Goal: Task Accomplishment & Management: Manage account settings

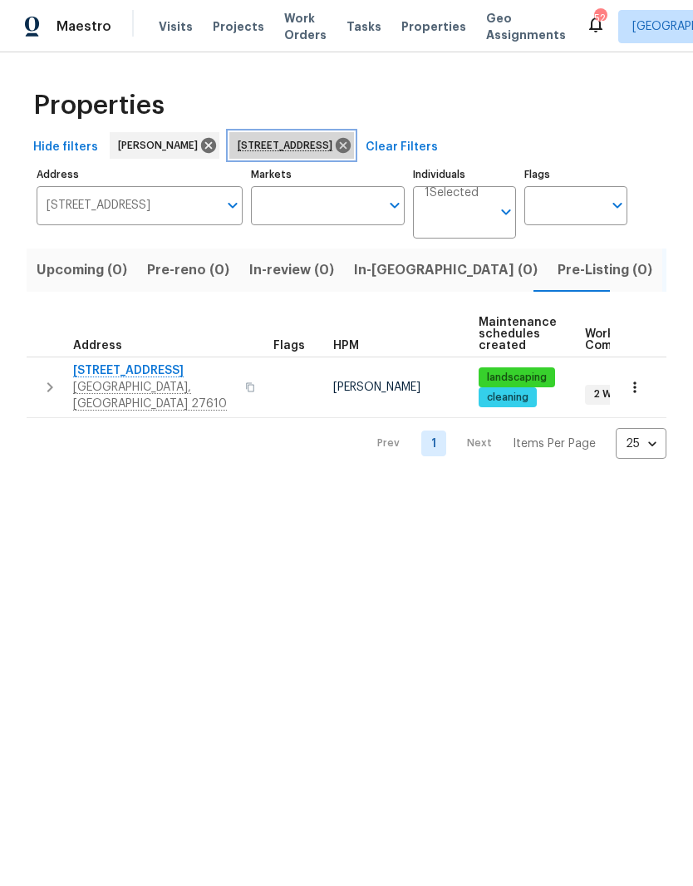
click at [351, 150] on icon at bounding box center [343, 145] width 15 height 15
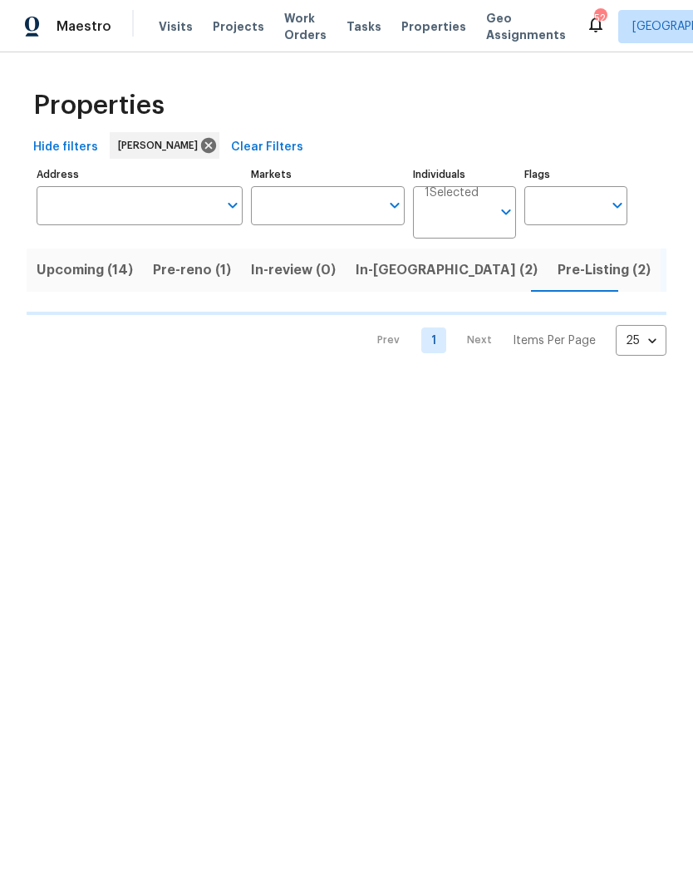
click at [155, 218] on input "Address" at bounding box center [127, 205] width 181 height 39
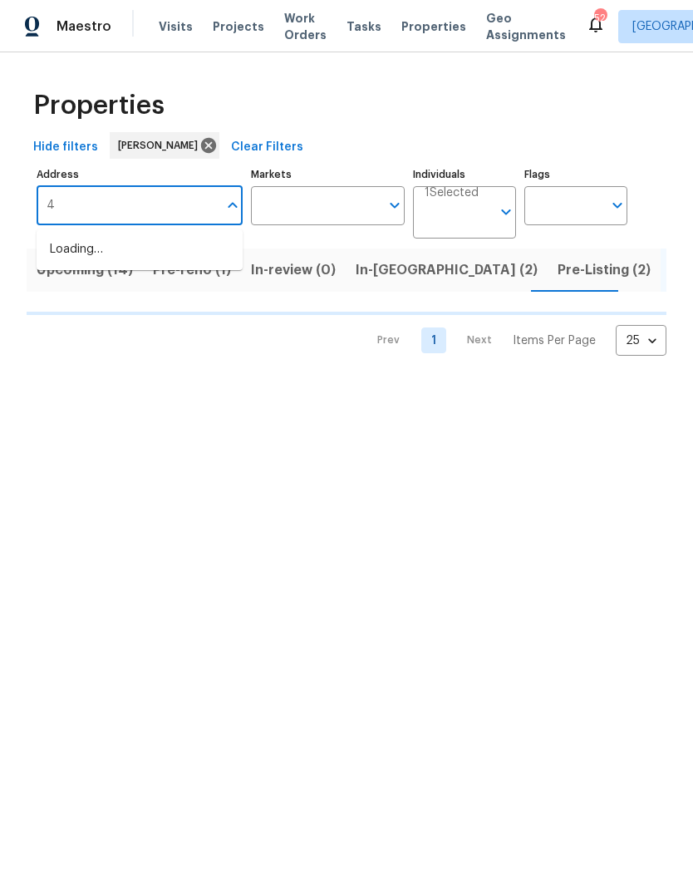
type input "42"
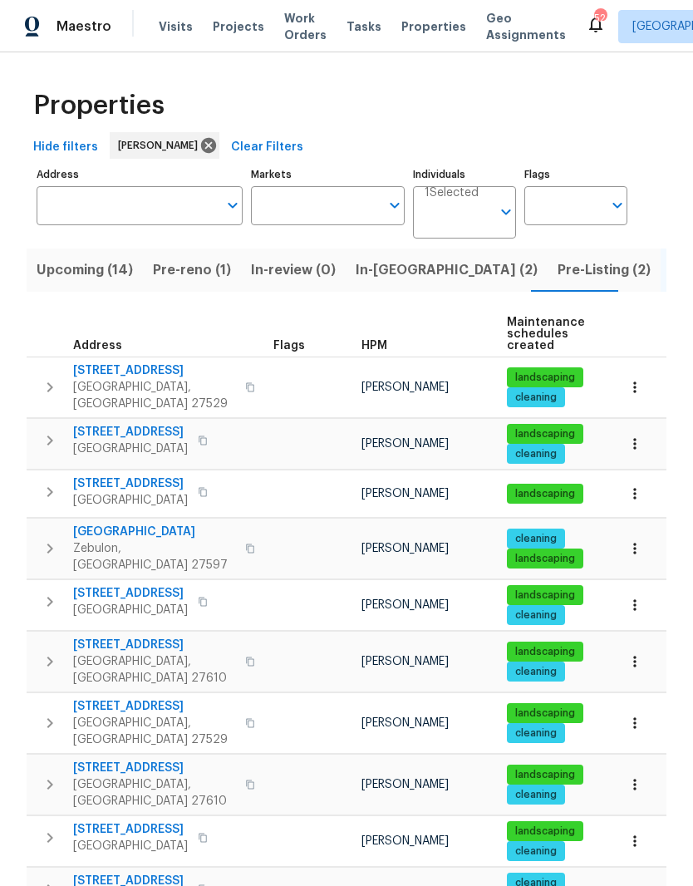
click at [245, 872] on div "[STREET_ADDRESS]" at bounding box center [166, 888] width 187 height 33
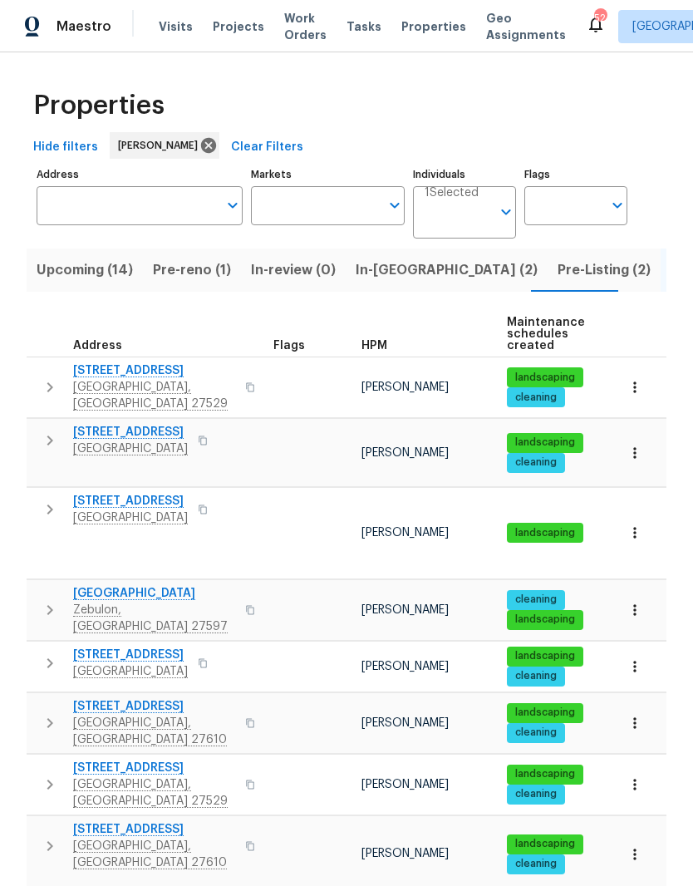
click at [151, 194] on input "Address" at bounding box center [127, 205] width 181 height 39
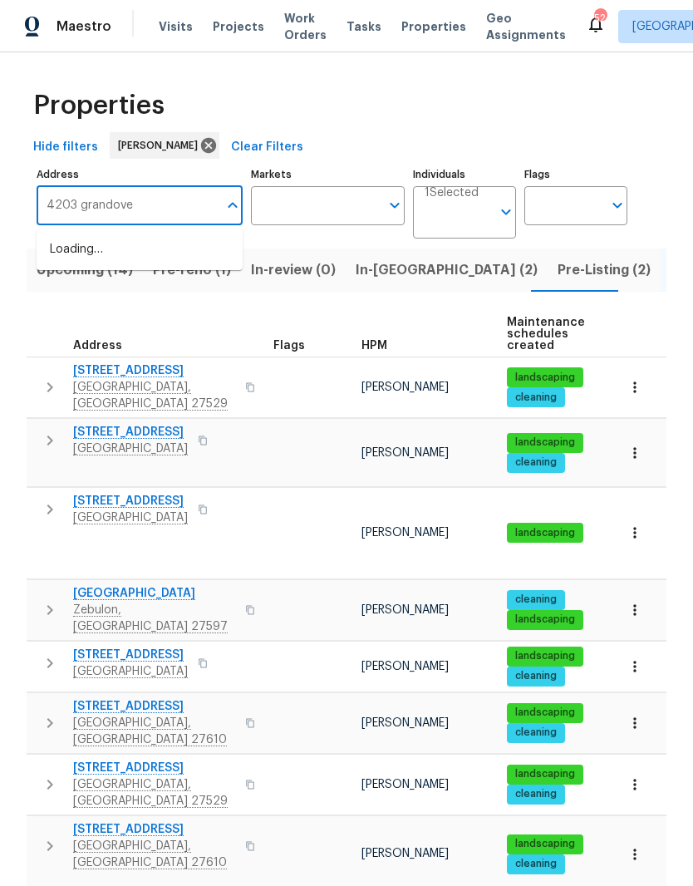
type input "4203 grandover"
click at [169, 263] on li "[STREET_ADDRESS][PERSON_NAME]" at bounding box center [140, 259] width 206 height 46
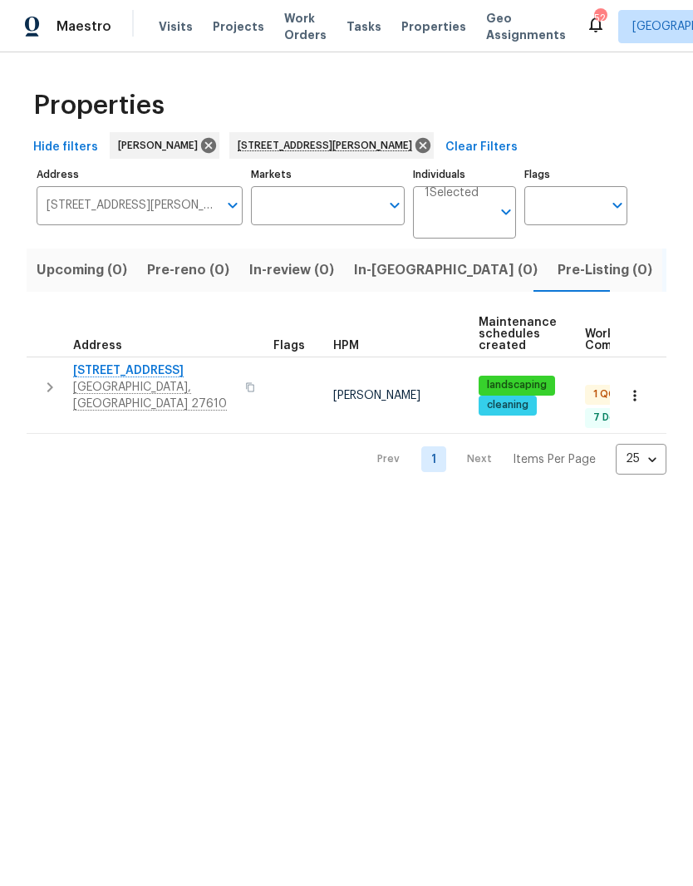
click at [104, 385] on span "[GEOGRAPHIC_DATA], [GEOGRAPHIC_DATA] 27610" at bounding box center [154, 395] width 162 height 33
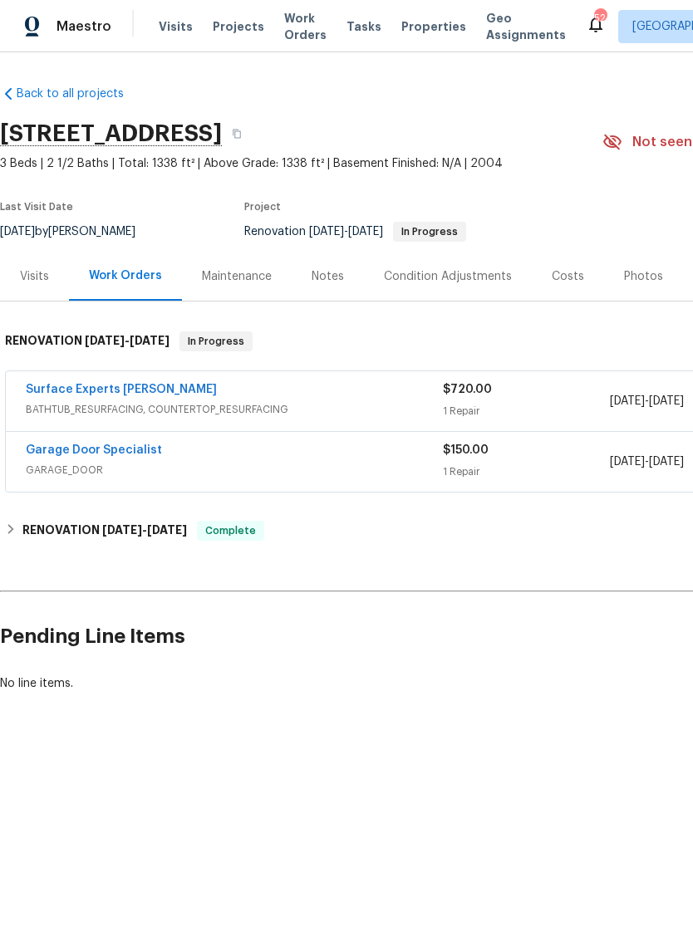
click at [112, 389] on link "Surface Experts Cary" at bounding box center [121, 390] width 191 height 12
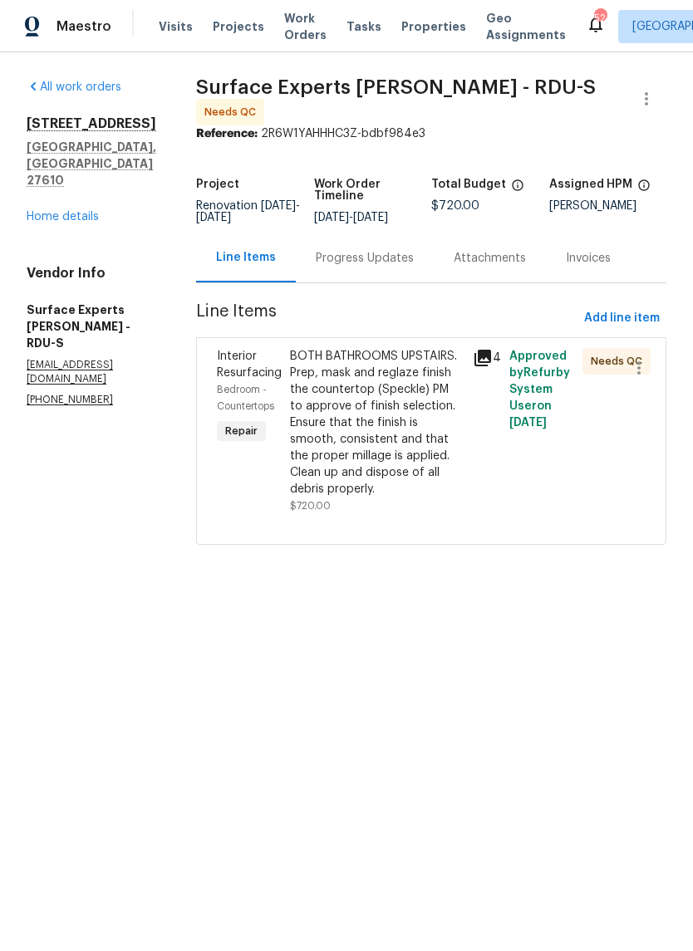
click at [380, 425] on div "BOTH BATHROOMS UPSTAIRS. Prep, mask and reglaze finish the countertop (Speckle)…" at bounding box center [376, 423] width 173 height 150
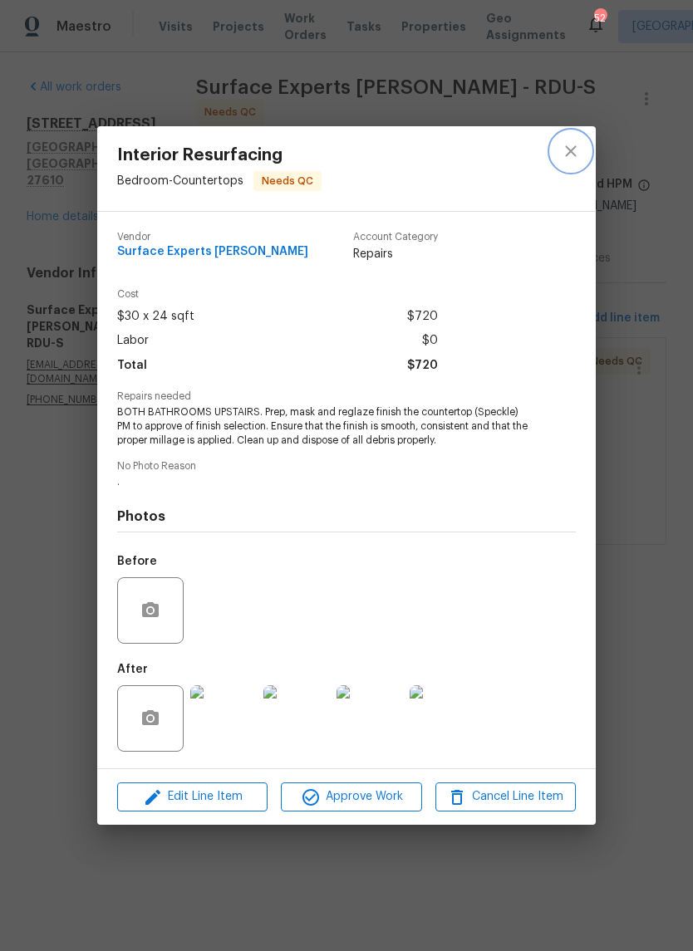
click at [567, 148] on icon "close" at bounding box center [571, 151] width 20 height 20
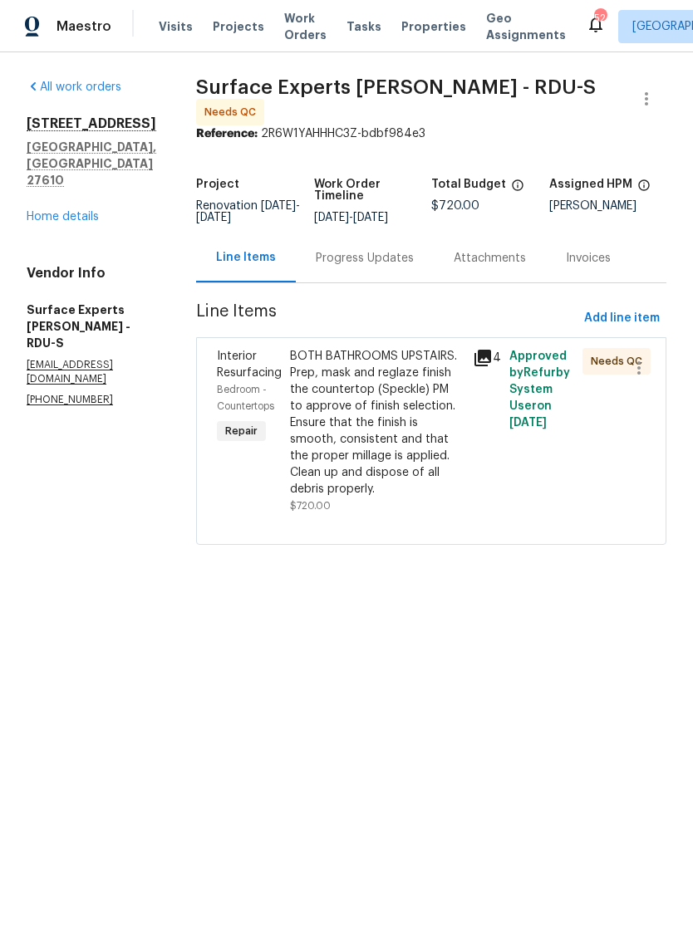
click at [365, 267] on div "Progress Updates" at bounding box center [365, 258] width 98 height 17
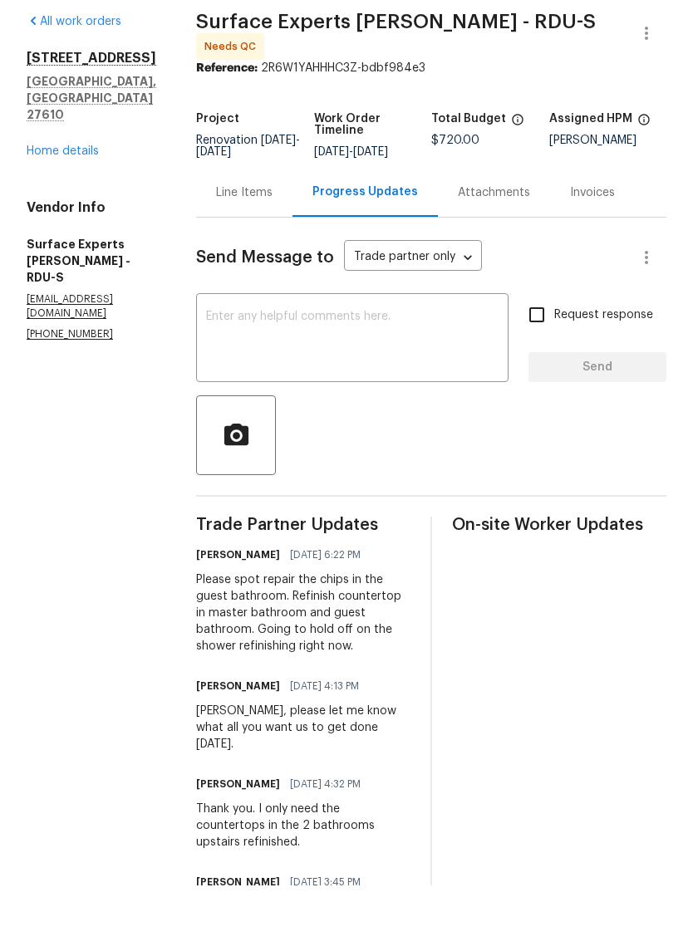
click at [264, 233] on div "Line Items" at bounding box center [244, 257] width 96 height 49
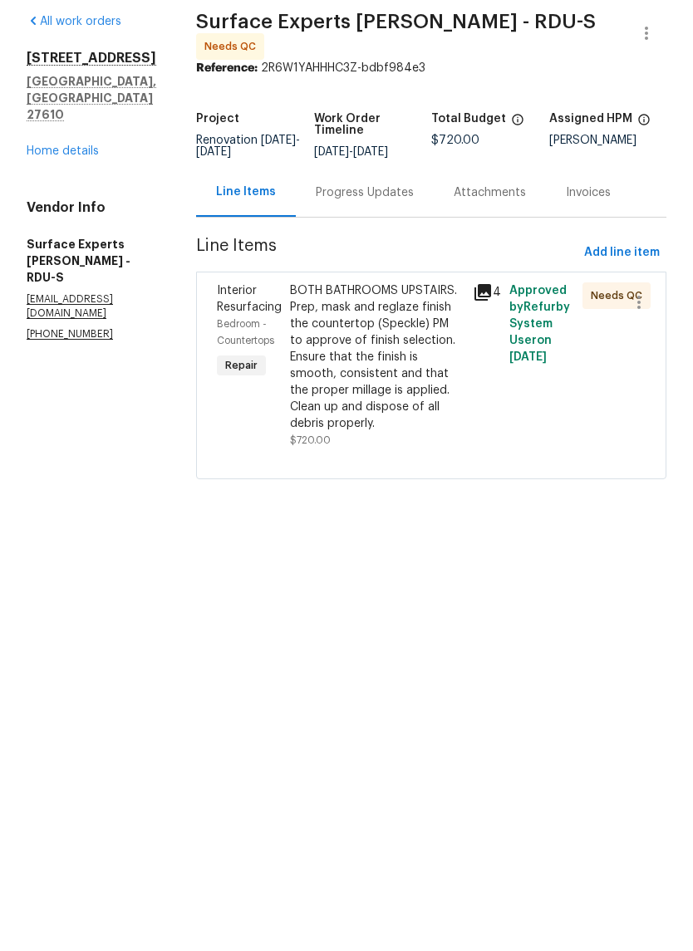
click at [415, 379] on div "BOTH BATHROOMS UPSTAIRS. Prep, mask and reglaze finish the countertop (Speckle)…" at bounding box center [376, 423] width 173 height 150
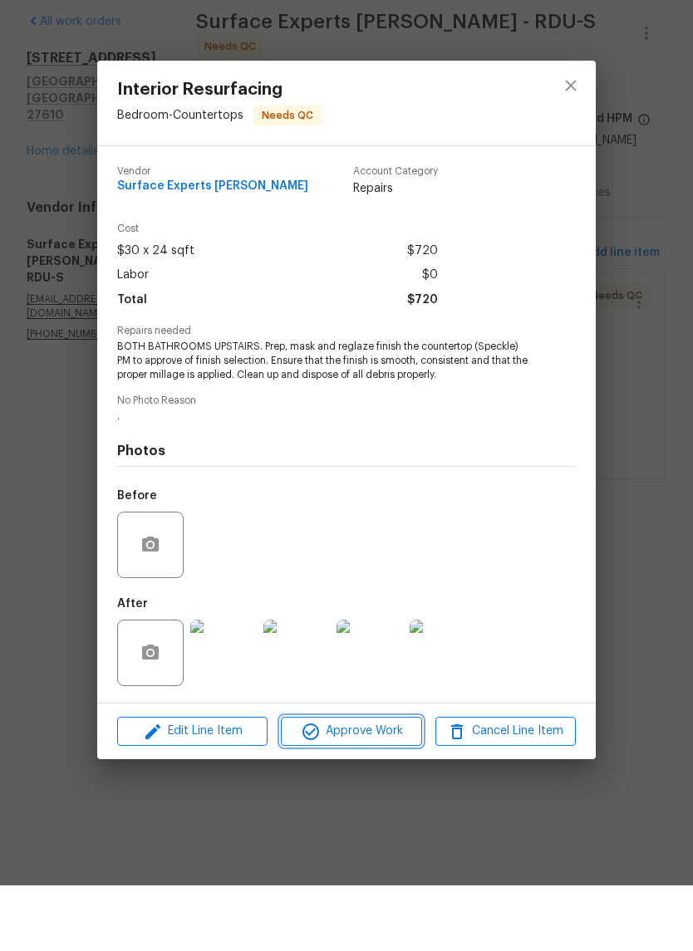
click at [379, 783] on button "Approve Work" at bounding box center [351, 797] width 140 height 29
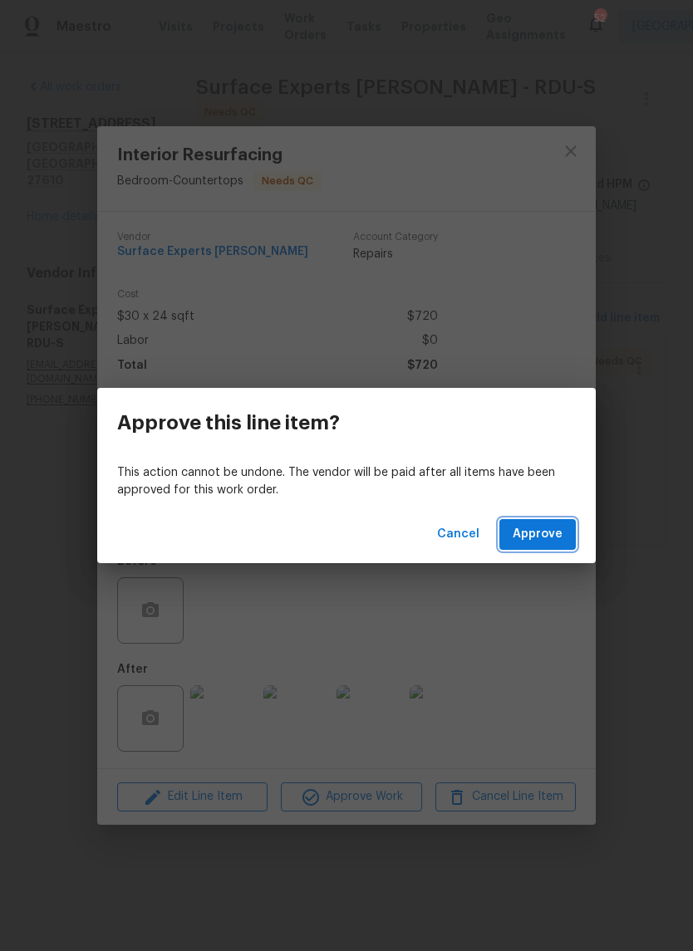
click at [567, 534] on button "Approve" at bounding box center [537, 534] width 76 height 31
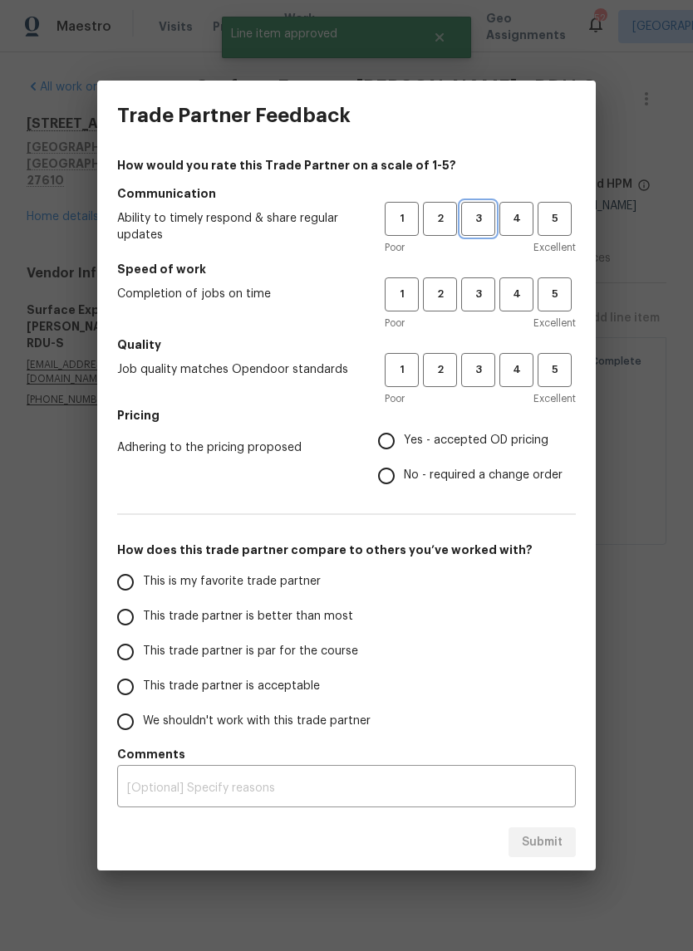
click at [479, 229] on button "3" at bounding box center [478, 219] width 34 height 34
click at [486, 282] on button "3" at bounding box center [478, 294] width 34 height 34
click at [488, 359] on button "3" at bounding box center [478, 370] width 34 height 34
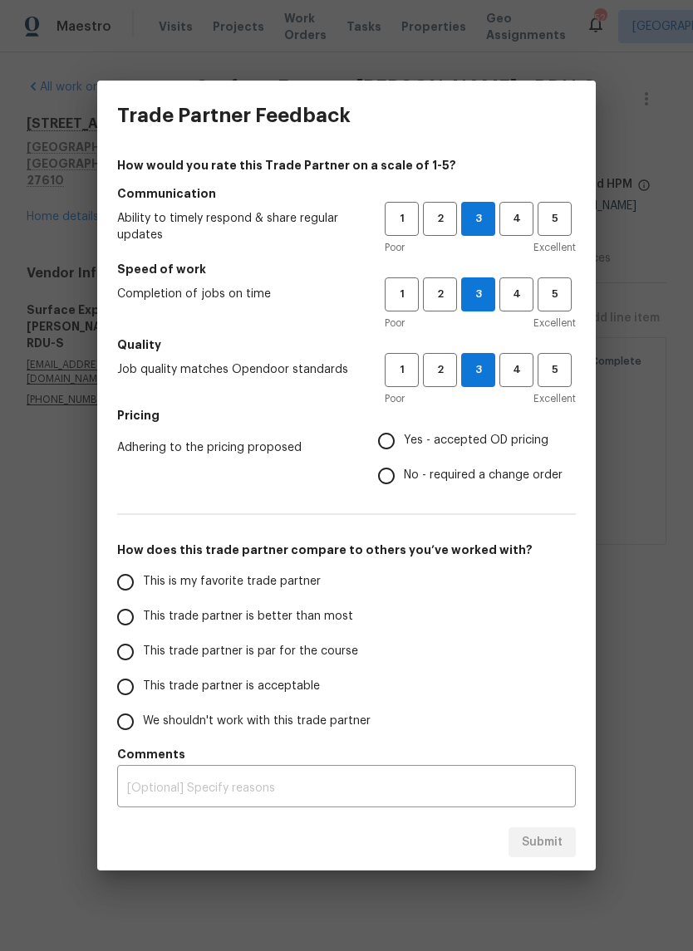
click at [534, 434] on span "Yes - accepted OD pricing" at bounding box center [476, 440] width 145 height 17
click at [404, 434] on input "Yes - accepted OD pricing" at bounding box center [386, 441] width 35 height 35
radio input "true"
click at [524, 449] on span "Yes - accepted OD pricing" at bounding box center [476, 440] width 145 height 17
click at [404, 449] on input "Yes - accepted OD pricing" at bounding box center [386, 441] width 35 height 35
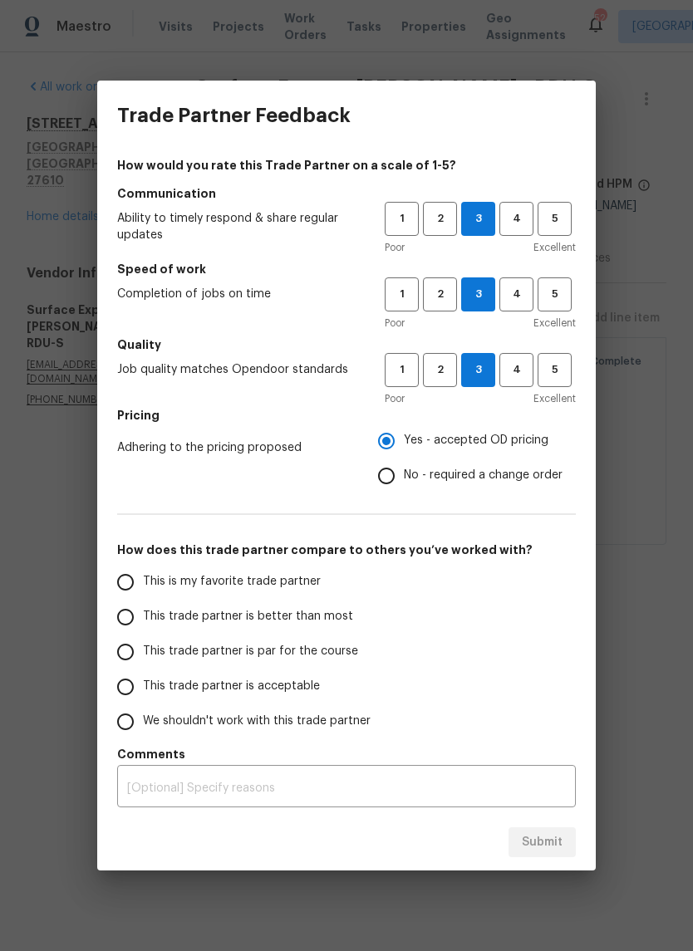
click at [294, 687] on span "This trade partner is acceptable" at bounding box center [231, 686] width 177 height 17
click at [143, 687] on input "This trade partner is acceptable" at bounding box center [125, 687] width 35 height 35
click at [558, 850] on span "Submit" at bounding box center [542, 842] width 41 height 21
radio input "true"
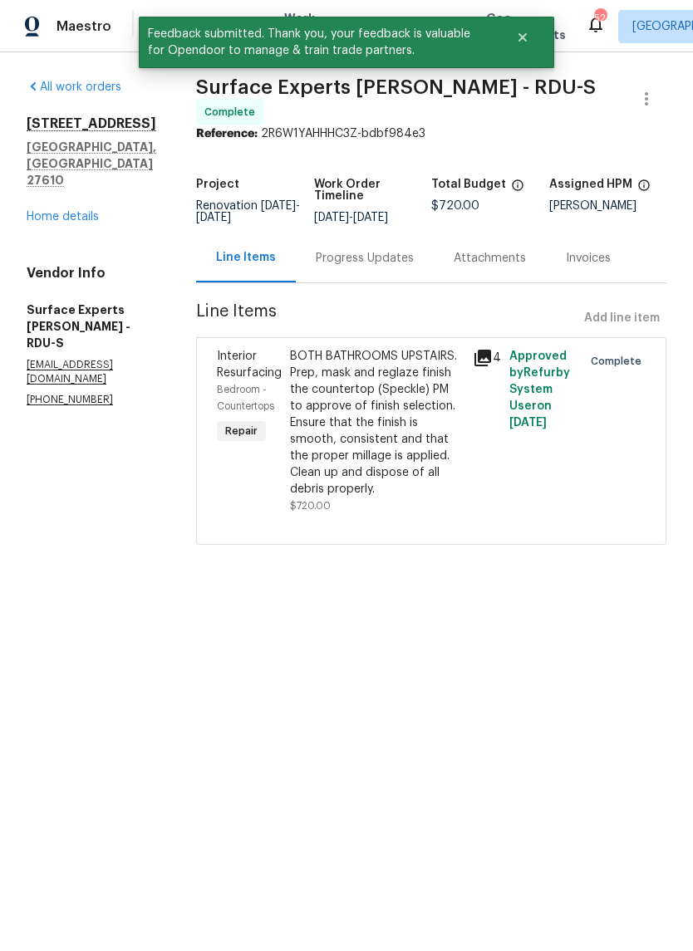
click at [71, 211] on link "Home details" at bounding box center [63, 217] width 72 height 12
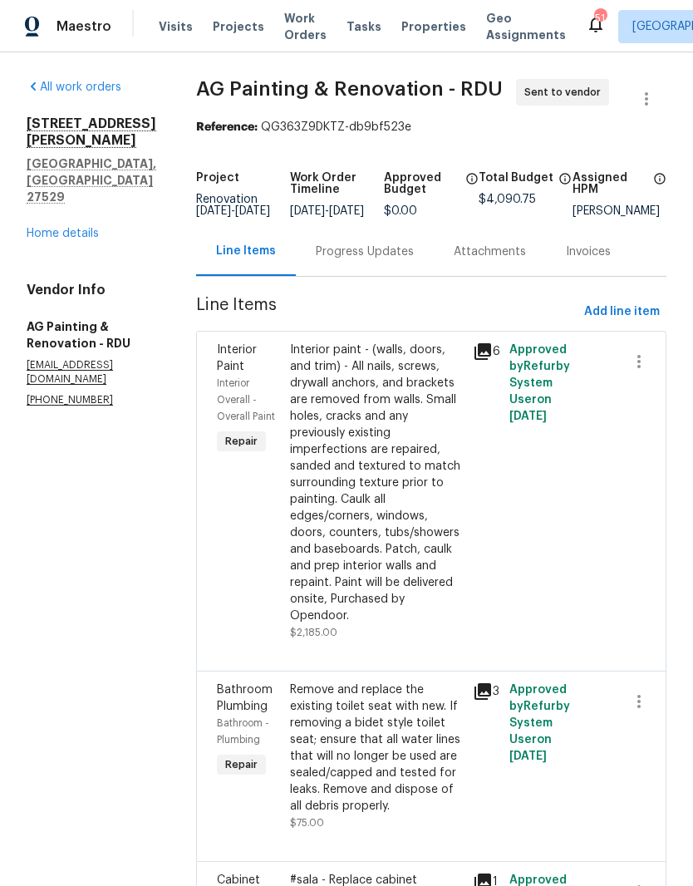
click at [86, 228] on link "Home details" at bounding box center [63, 234] width 72 height 12
